Goal: Navigation & Orientation: Find specific page/section

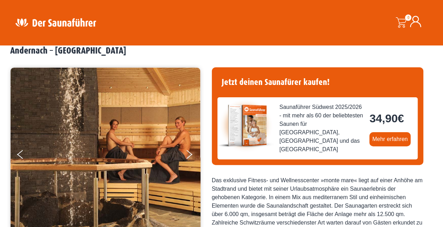
scroll to position [70, 0]
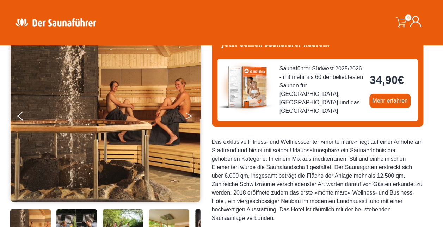
click at [187, 113] on icon "Next" at bounding box center [189, 114] width 6 height 4
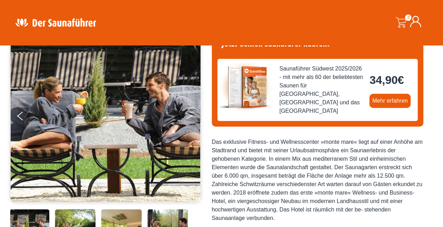
click at [187, 113] on icon "Next" at bounding box center [189, 114] width 6 height 4
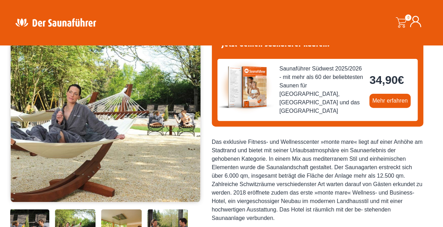
click at [187, 113] on icon "Next" at bounding box center [189, 114] width 6 height 4
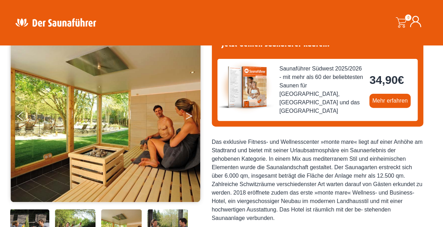
click at [187, 113] on icon "Next" at bounding box center [189, 114] width 6 height 4
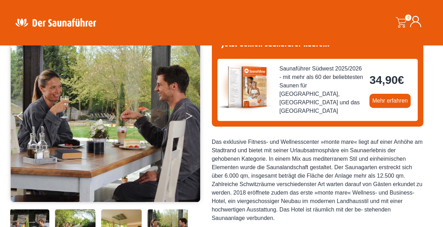
click at [187, 113] on icon "Next" at bounding box center [189, 114] width 6 height 4
click at [189, 113] on button "Next" at bounding box center [194, 117] width 18 height 18
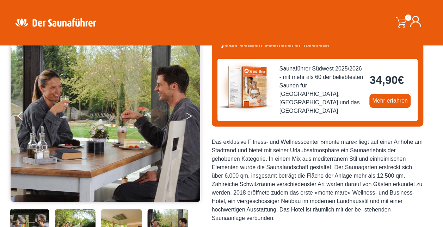
click at [189, 113] on button "Next" at bounding box center [194, 117] width 18 height 18
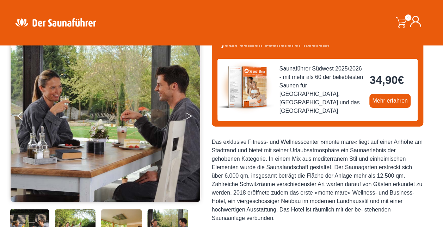
click at [189, 113] on button "Next" at bounding box center [194, 117] width 18 height 18
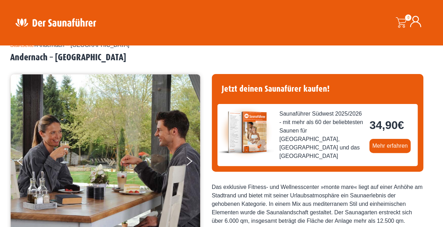
scroll to position [0, 0]
